Goal: Task Accomplishment & Management: Manage account settings

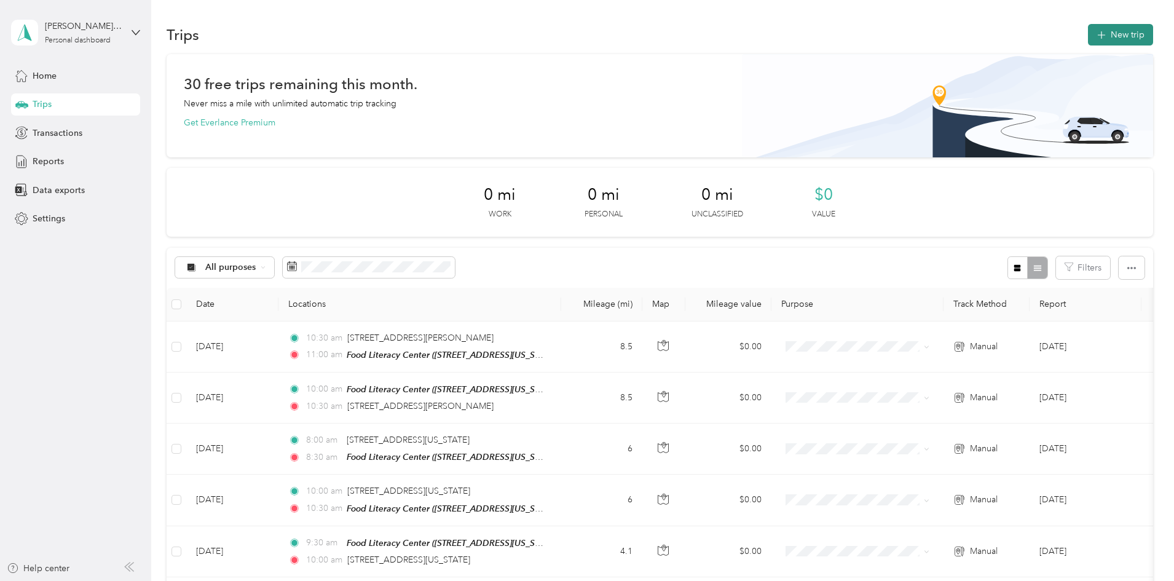
click at [1088, 31] on button "New trip" at bounding box center [1120, 35] width 65 height 22
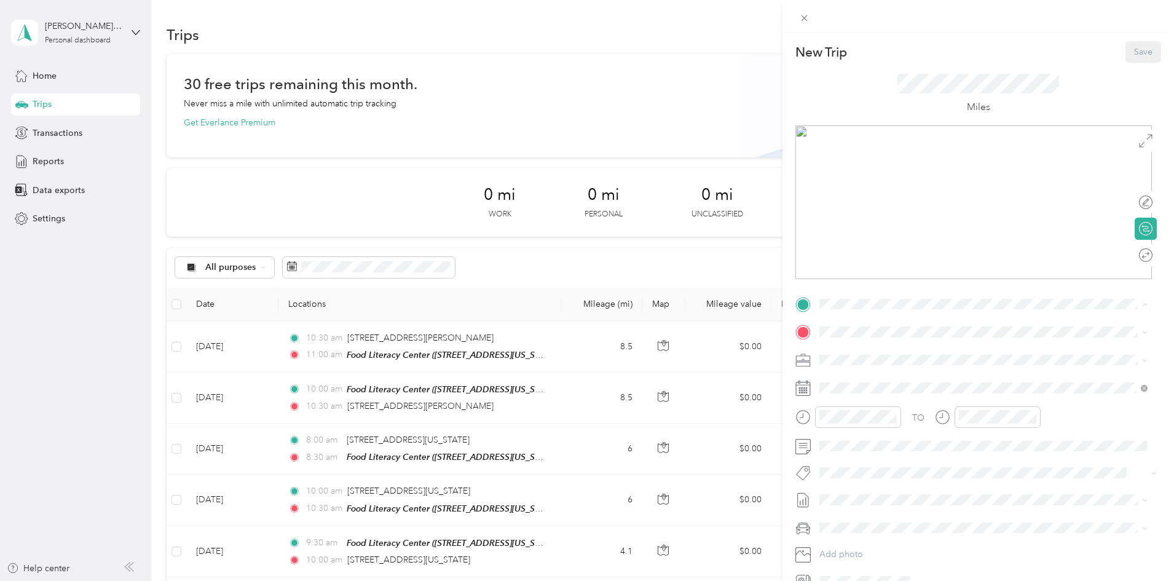
click at [932, 354] on strong "Food [GEOGRAPHIC_DATA]" at bounding box center [942, 354] width 115 height 11
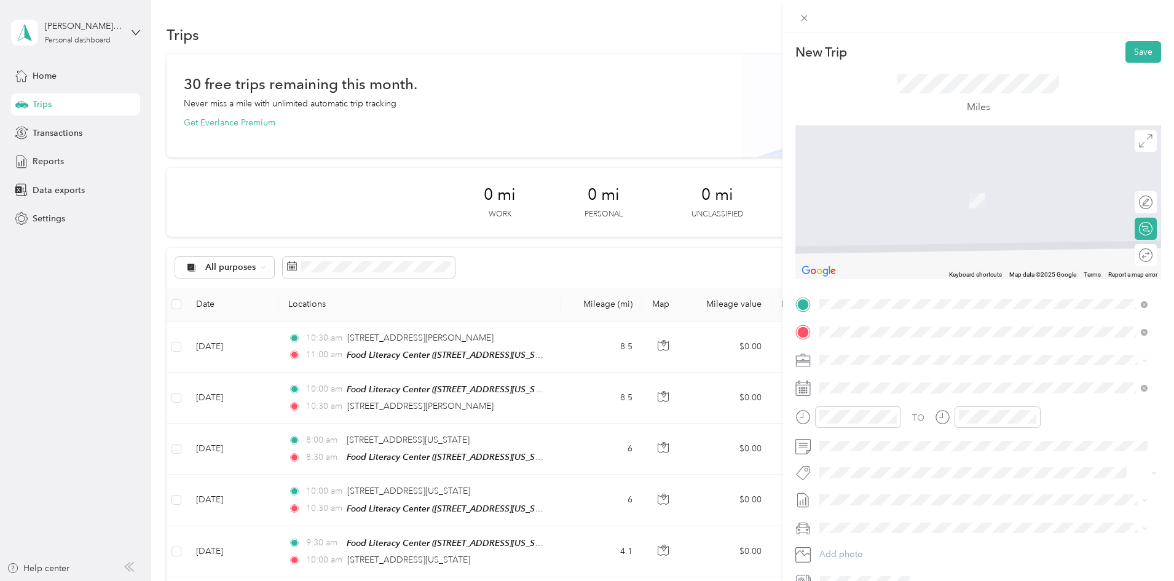
click at [873, 368] on li "[STREET_ADDRESS][PERSON_NAME][US_STATE]" at bounding box center [983, 377] width 337 height 25
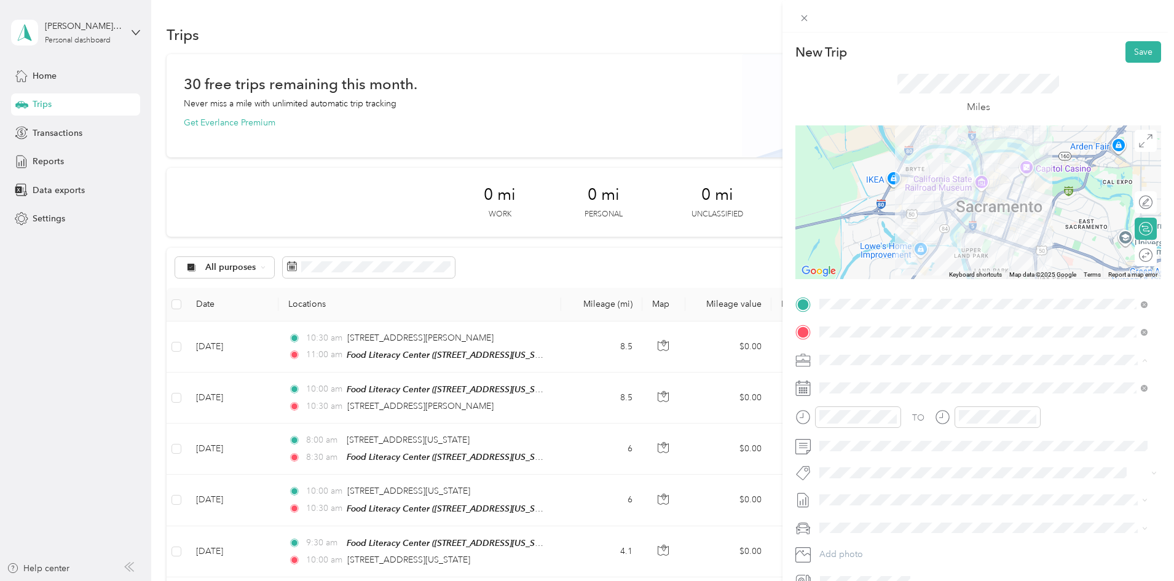
click at [886, 464] on span "Leataata Programs and Purchasing" at bounding box center [890, 467] width 132 height 10
click at [1135, 56] on button "Save" at bounding box center [1144, 52] width 36 height 22
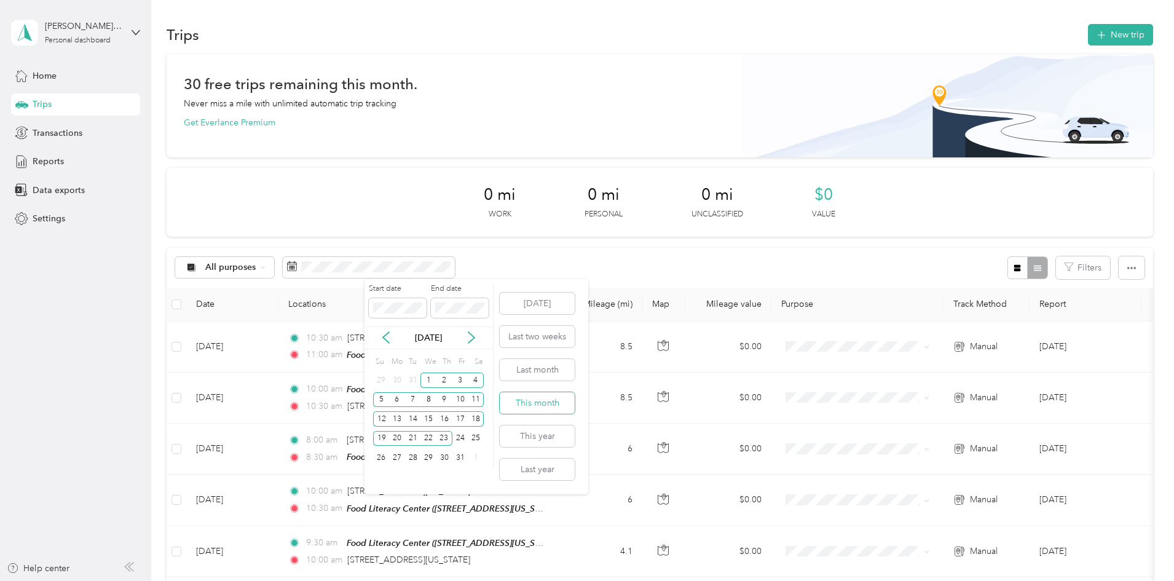
click at [543, 408] on button "This month" at bounding box center [537, 403] width 75 height 22
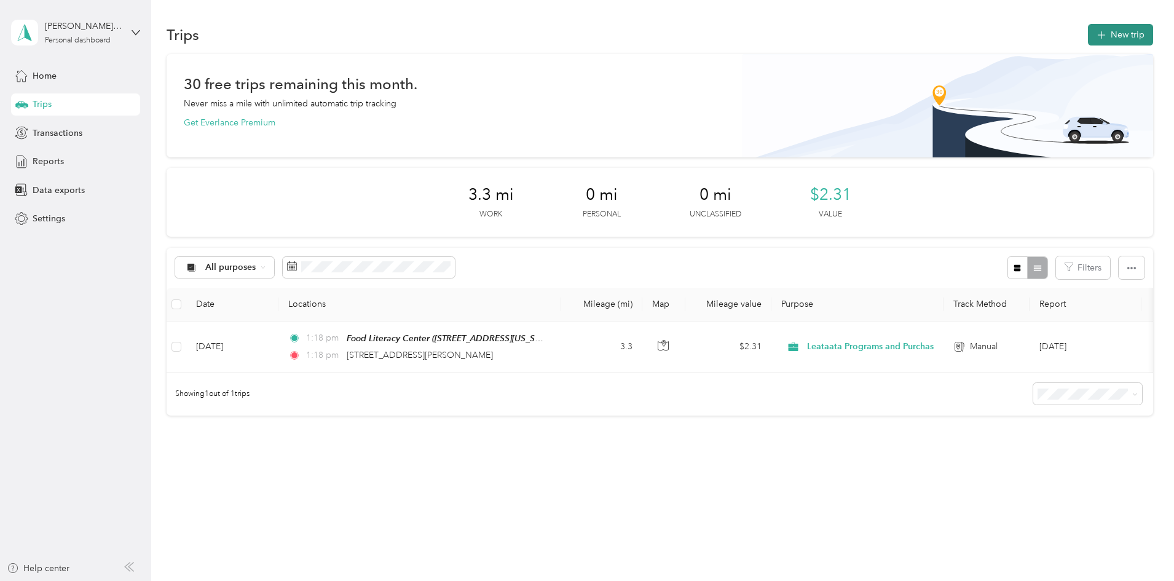
click at [1088, 39] on button "New trip" at bounding box center [1120, 35] width 65 height 22
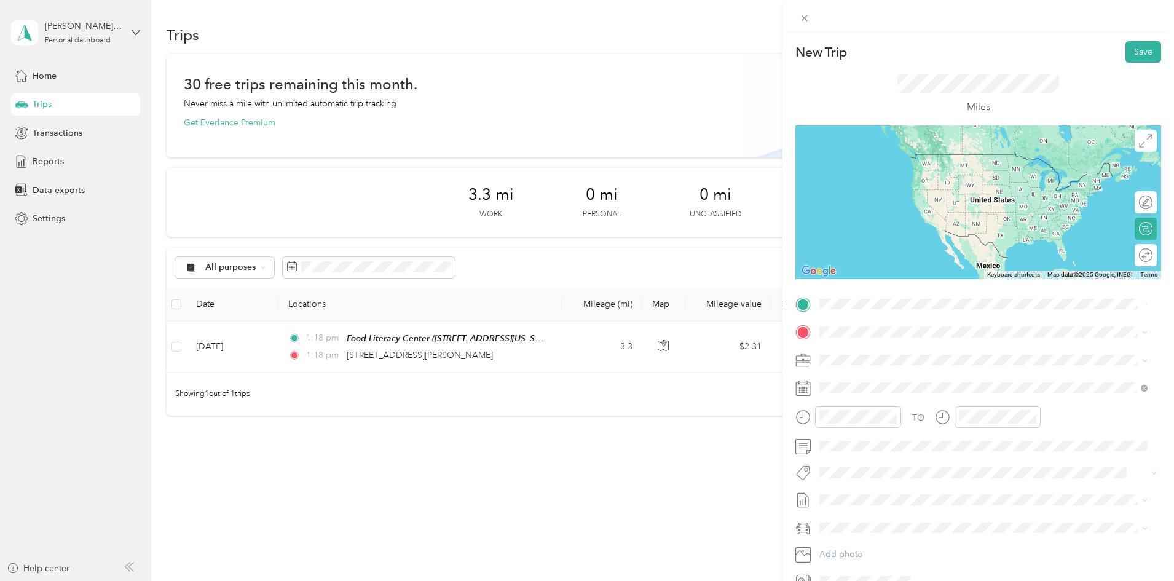
drag, startPoint x: 798, startPoint y: 323, endPoint x: 814, endPoint y: 328, distance: 16.7
click at [798, 323] on div at bounding box center [979, 332] width 366 height 20
click at [893, 354] on span "[STREET_ADDRESS][PERSON_NAME][US_STATE]" at bounding box center [938, 348] width 191 height 11
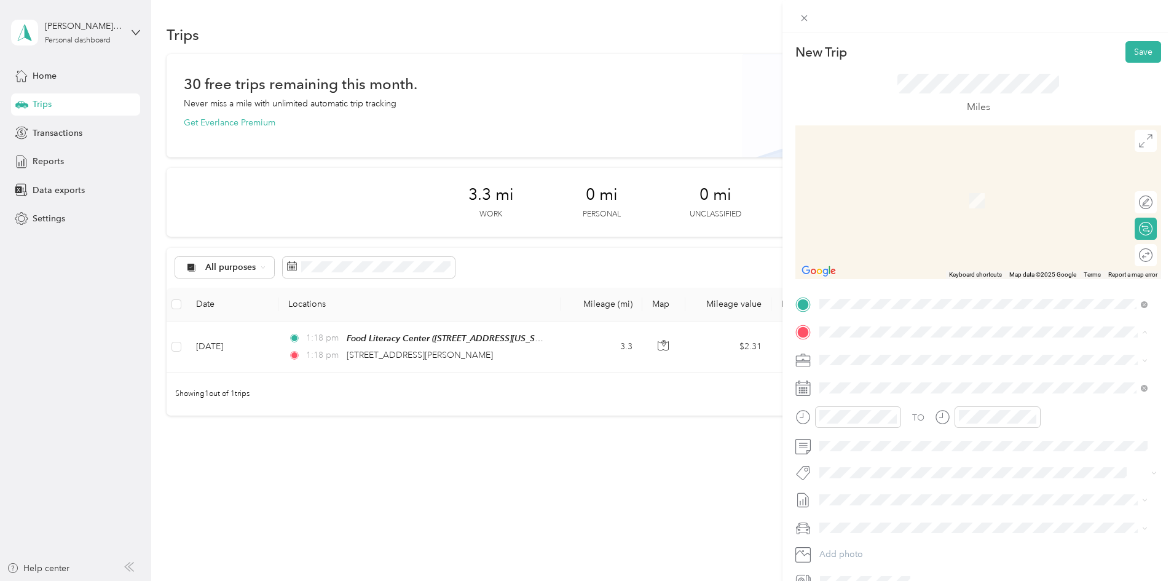
click at [920, 440] on span "[STREET_ADDRESS][US_STATE][US_STATE]" at bounding box center [927, 437] width 168 height 10
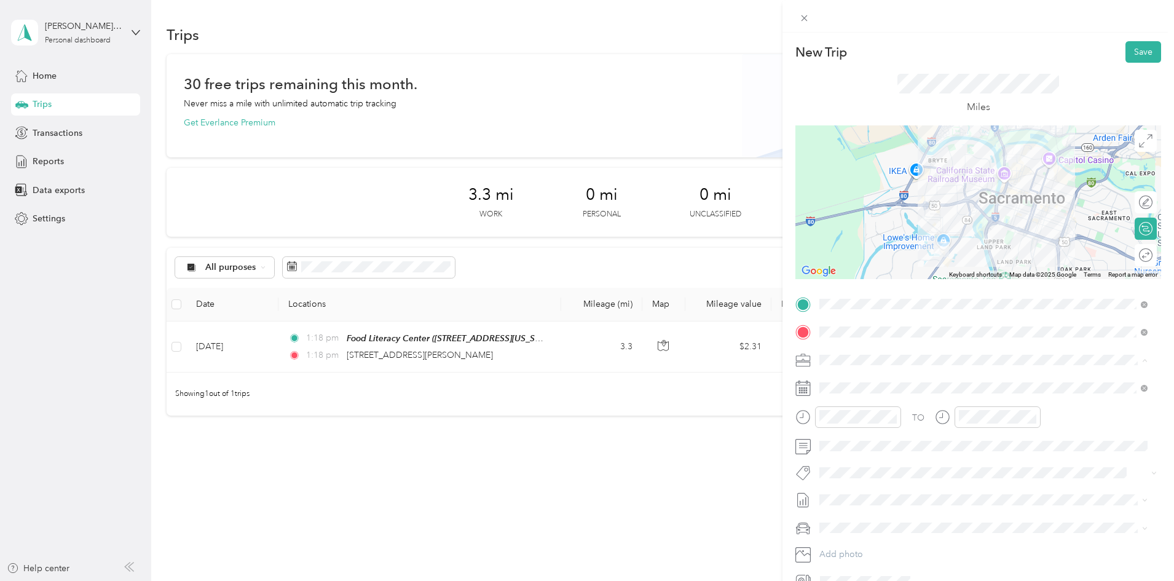
click at [871, 462] on div "Leataata Programs and Purchasing" at bounding box center [984, 467] width 320 height 13
click at [1137, 59] on button "Save" at bounding box center [1144, 52] width 36 height 22
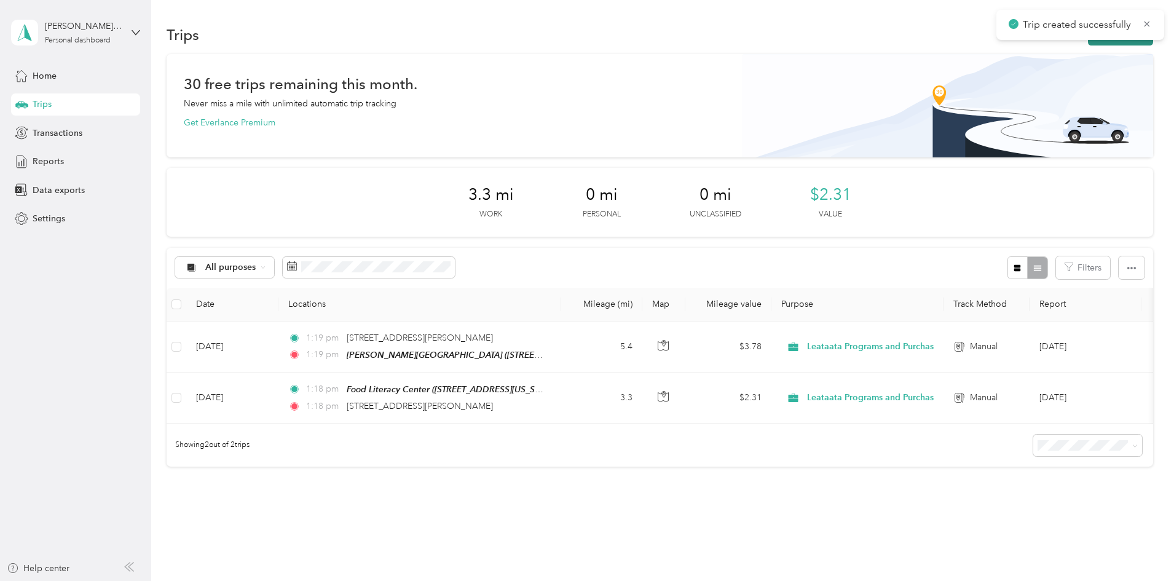
click at [1088, 45] on button "New trip" at bounding box center [1120, 35] width 65 height 22
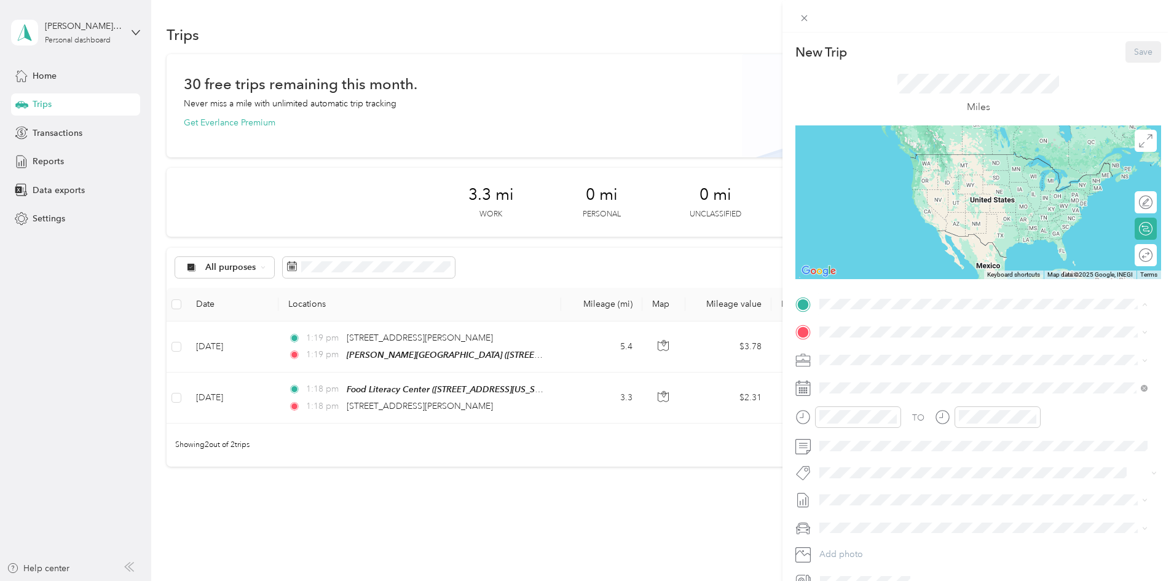
click at [889, 413] on span "[STREET_ADDRESS][US_STATE][US_STATE]" at bounding box center [927, 410] width 168 height 10
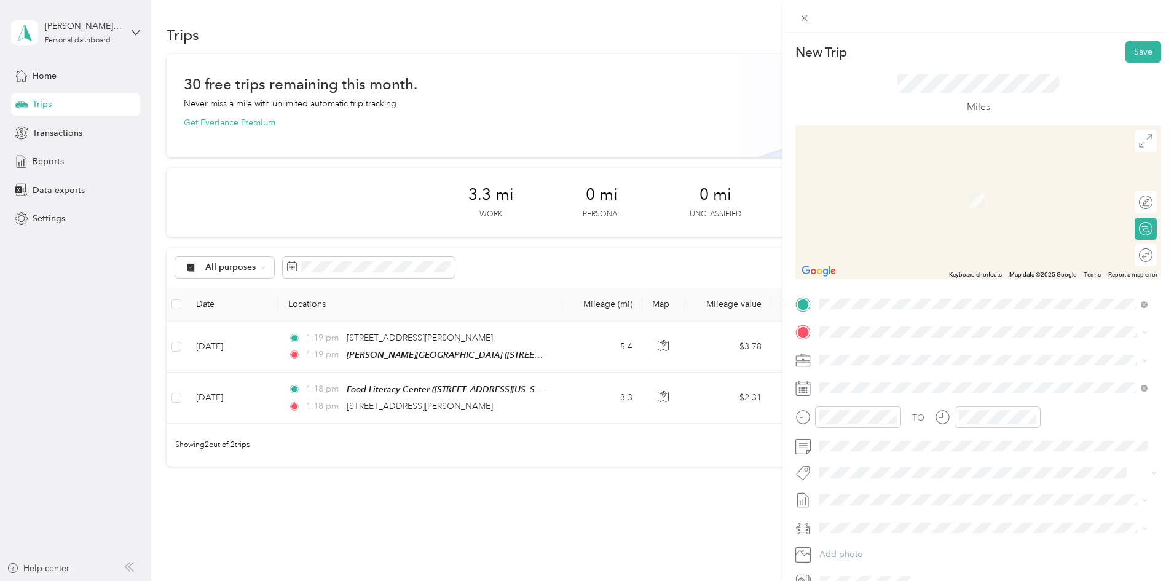
click at [902, 379] on strong "Food [GEOGRAPHIC_DATA]" at bounding box center [942, 382] width 115 height 11
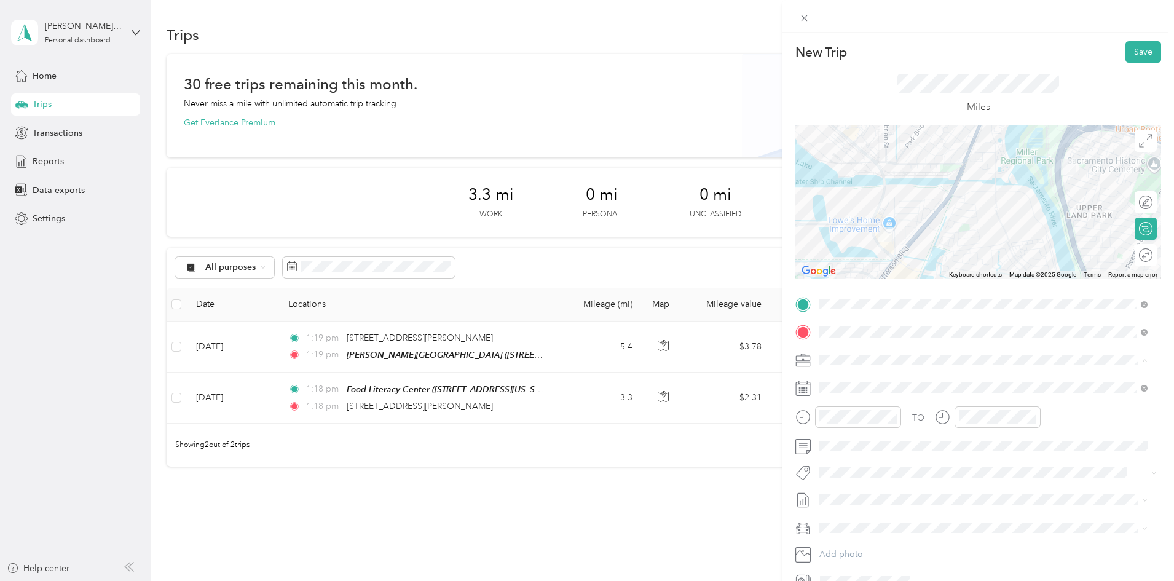
click at [899, 465] on span "Leataata Programs and Purchasing" at bounding box center [890, 467] width 132 height 10
click at [1131, 55] on button "Save" at bounding box center [1144, 52] width 36 height 22
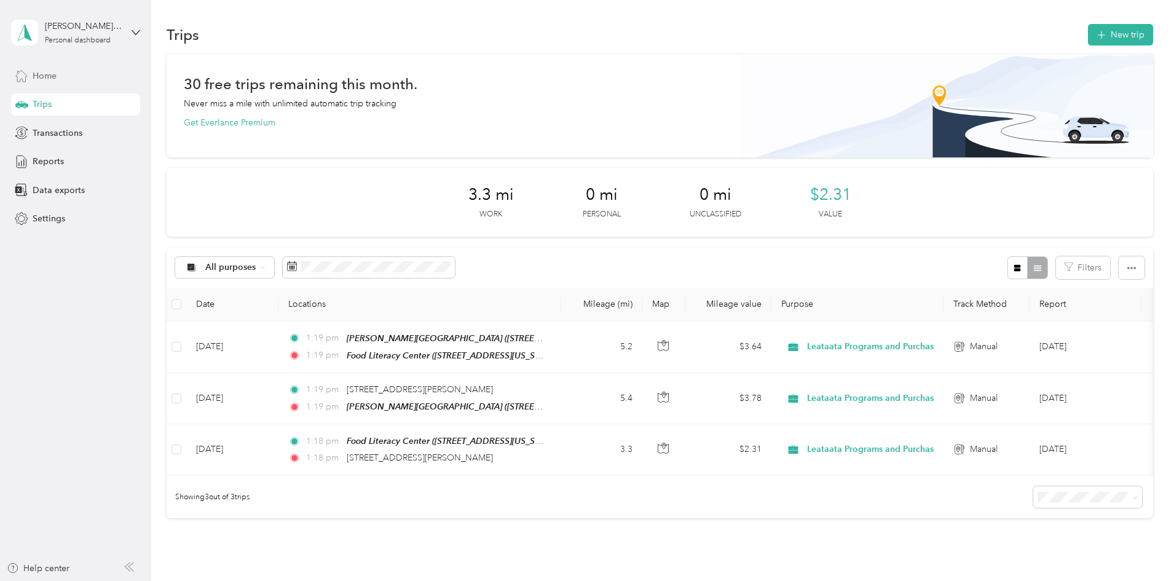
click at [77, 78] on div "Home" at bounding box center [75, 76] width 129 height 22
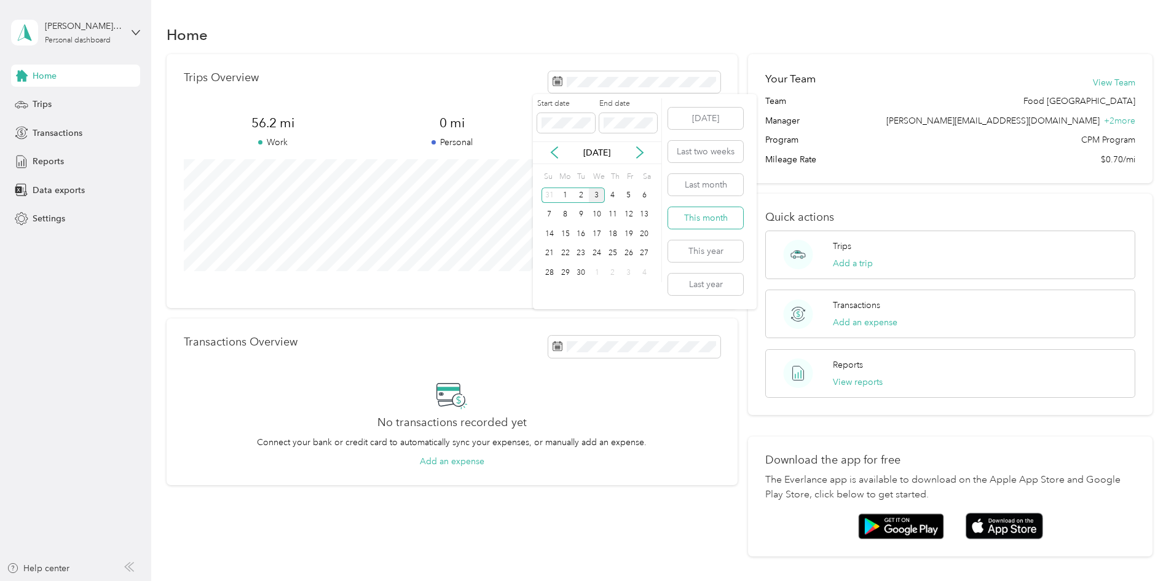
click at [708, 220] on button "This month" at bounding box center [705, 218] width 75 height 22
